Goal: Find specific page/section: Find specific page/section

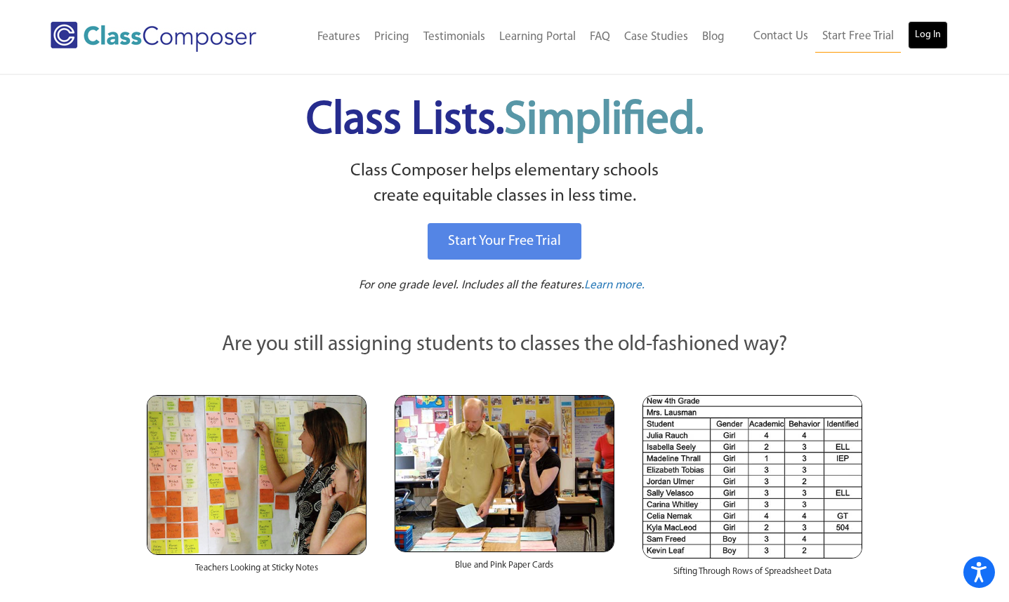
click at [917, 45] on link "Log In" at bounding box center [928, 35] width 40 height 28
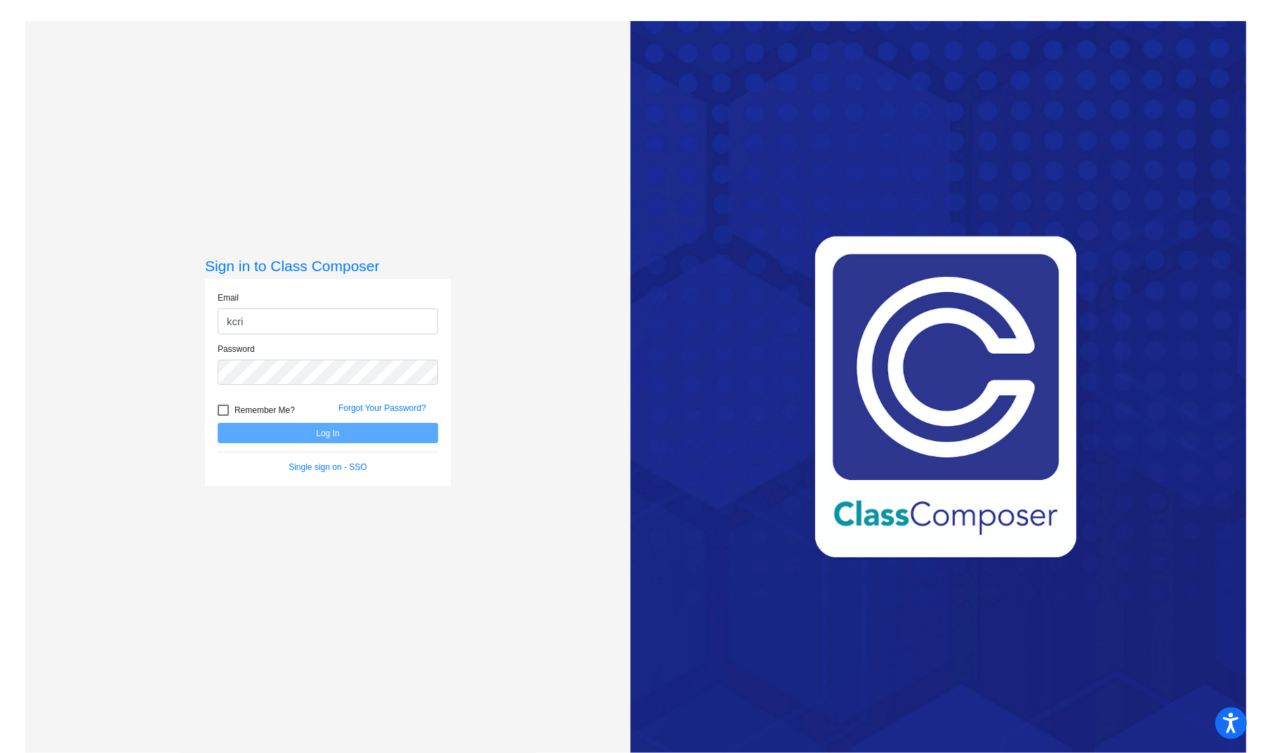
type input "[EMAIL_ADDRESS][DOMAIN_NAME]"
click at [218, 423] on button "Log In" at bounding box center [328, 433] width 220 height 20
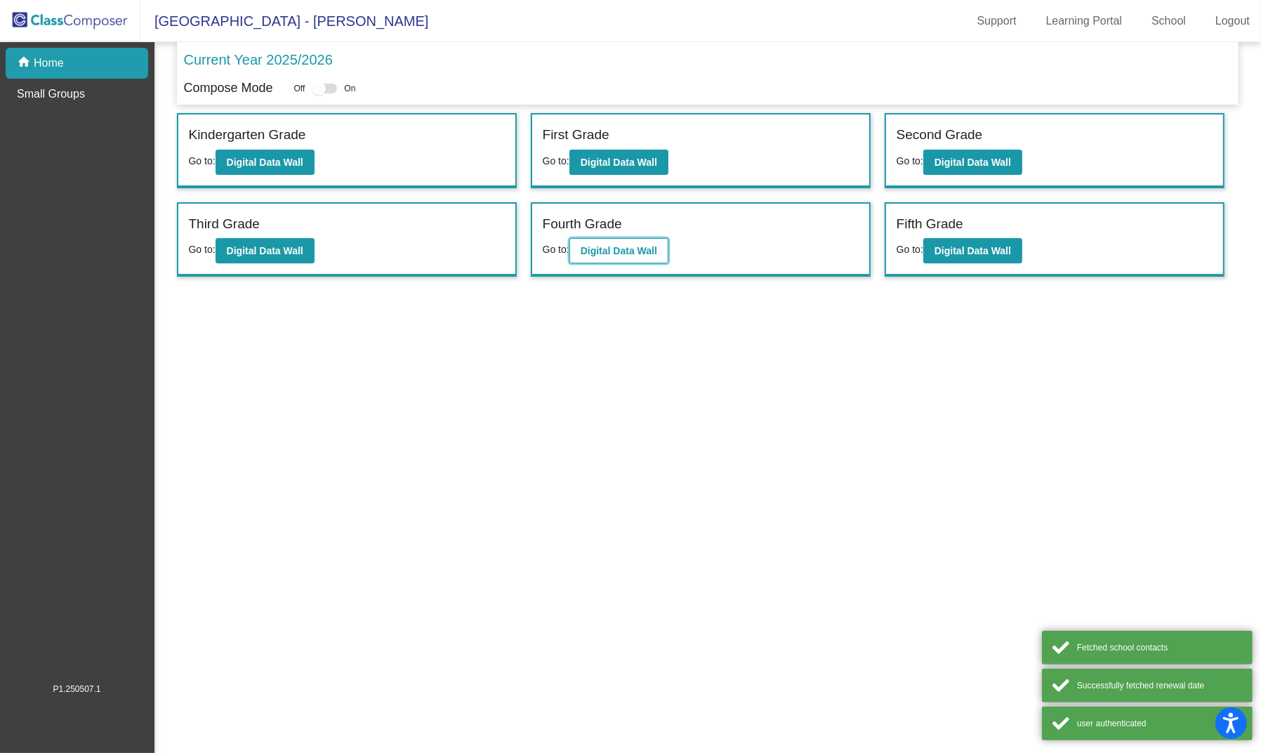
click at [598, 239] on button "Digital Data Wall" at bounding box center [618, 250] width 99 height 25
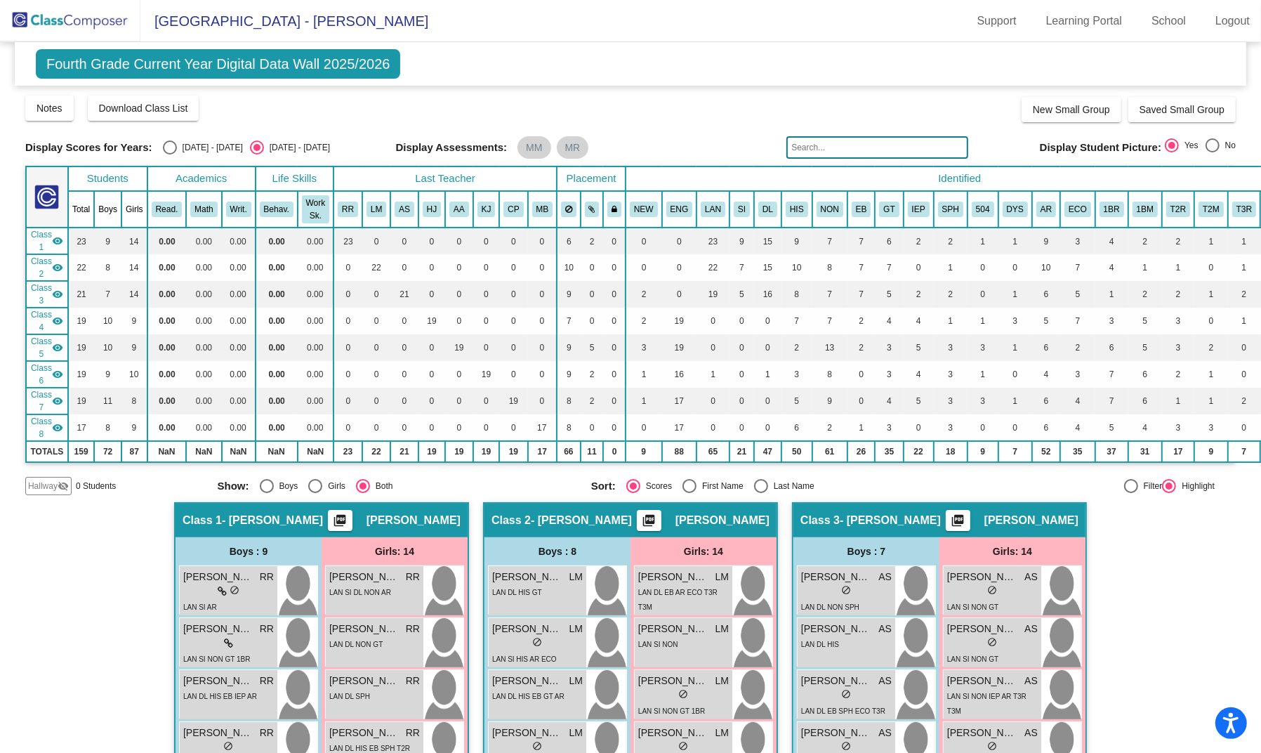
click at [173, 148] on div "Select an option" at bounding box center [170, 147] width 14 height 14
click at [170, 154] on input "2024 - 2025" at bounding box center [169, 154] width 1 height 1
radio input "true"
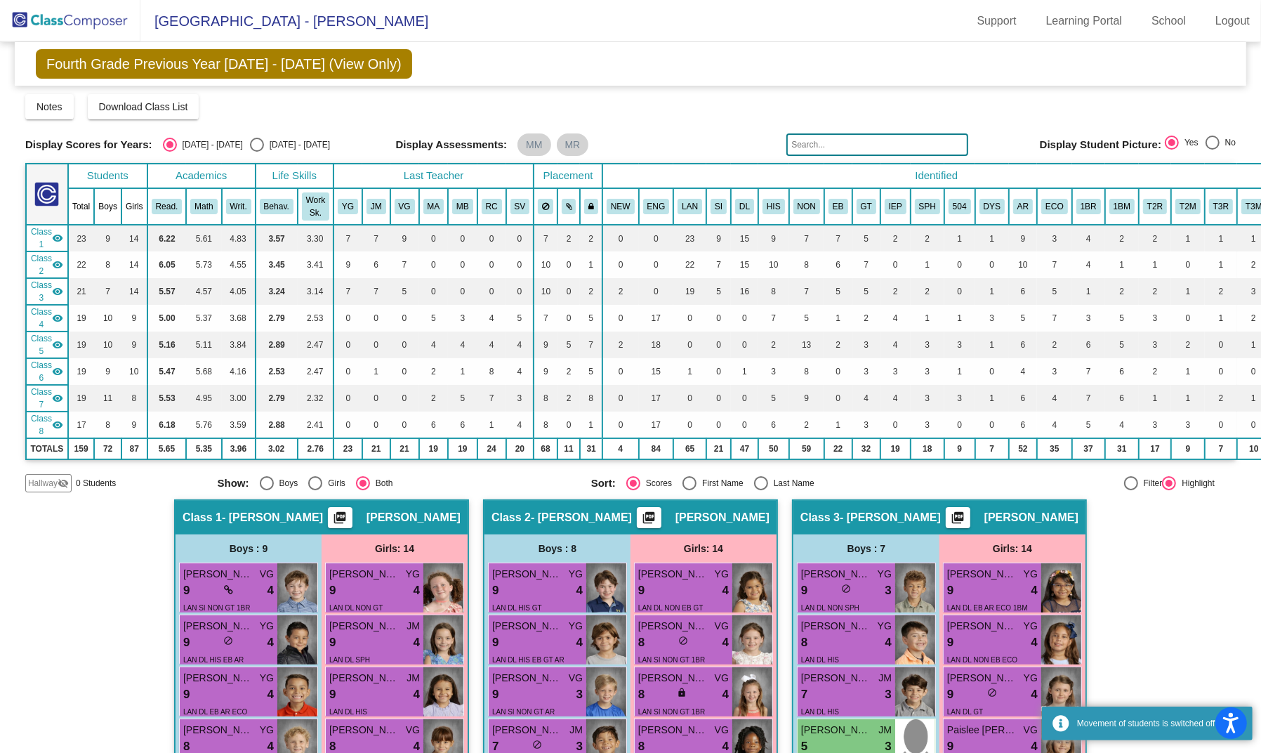
click at [901, 150] on input "text" at bounding box center [877, 144] width 182 height 22
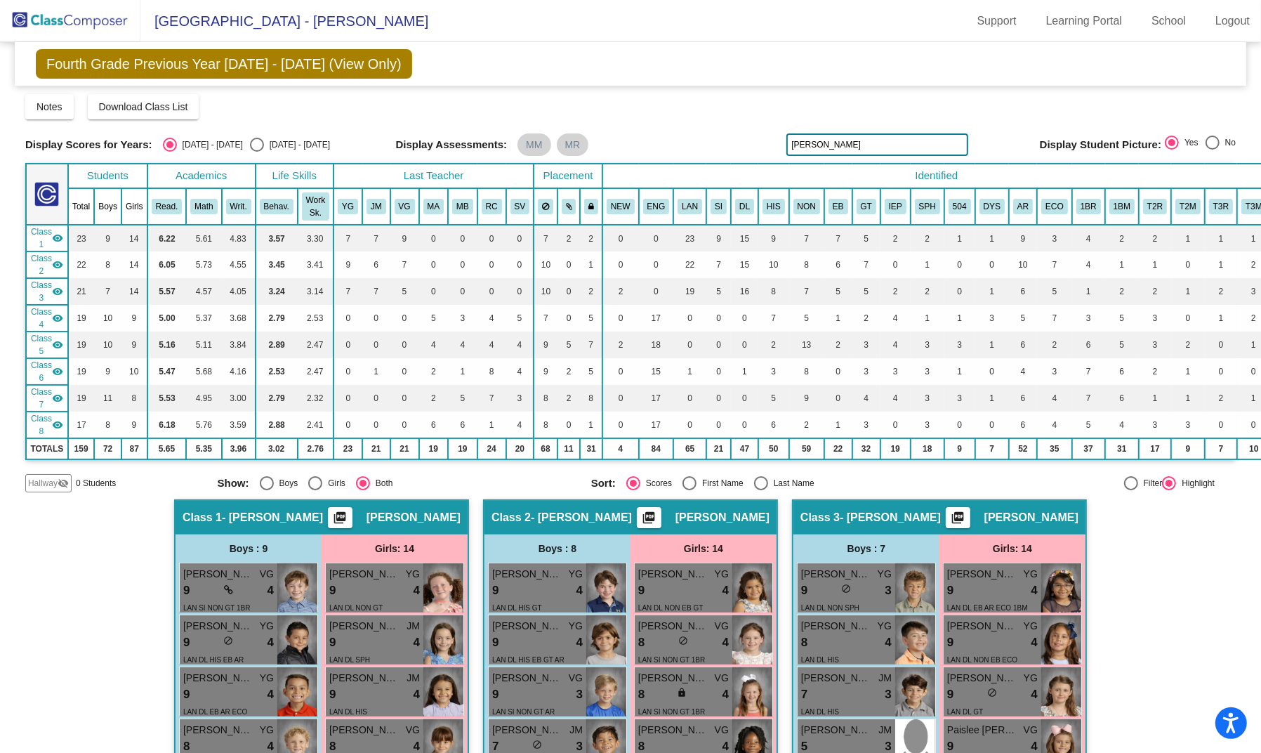
type input "ezra"
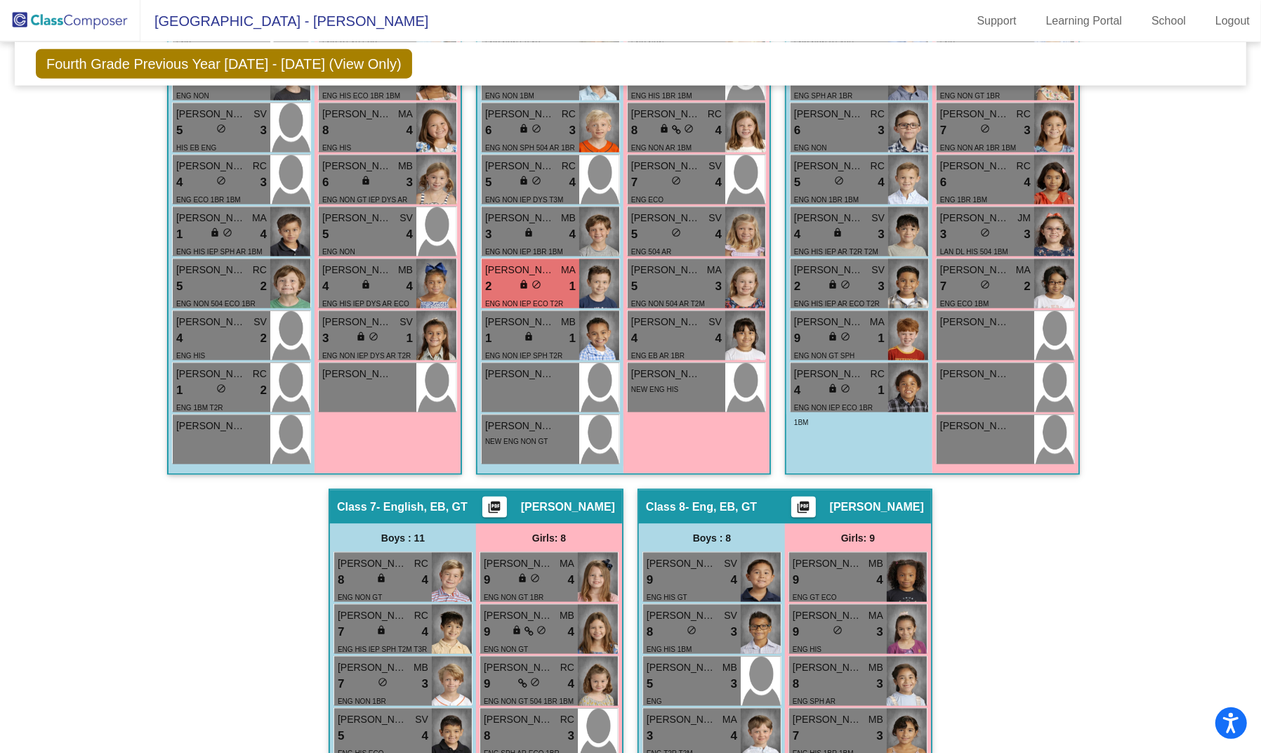
scroll to position [1434, 0]
